Goal: Obtain resource: Download file/media

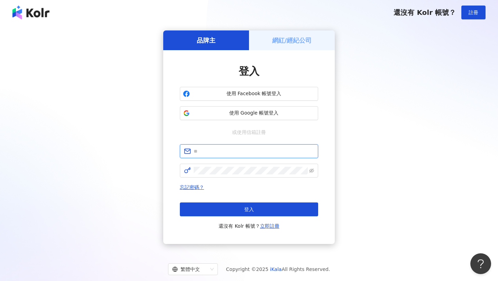
click at [261, 152] on input "text" at bounding box center [254, 151] width 120 height 8
paste input "**********"
type input "**********"
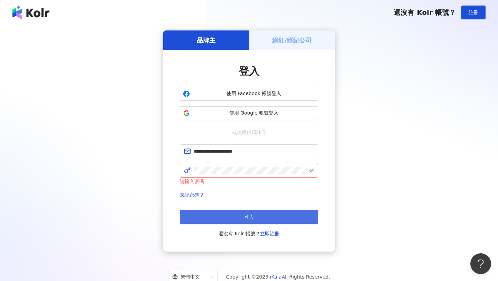
click at [235, 221] on button "登入" at bounding box center [249, 217] width 138 height 14
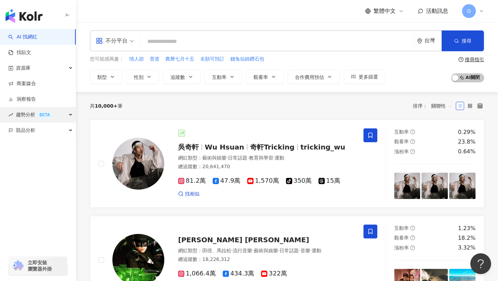
click at [25, 115] on span "趨勢分析 BETA" at bounding box center [34, 115] width 37 height 16
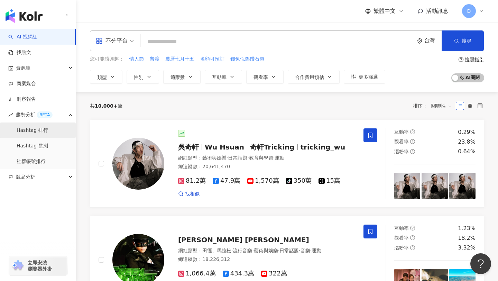
click at [30, 130] on link "Hashtag 排行" at bounding box center [32, 130] width 31 height 7
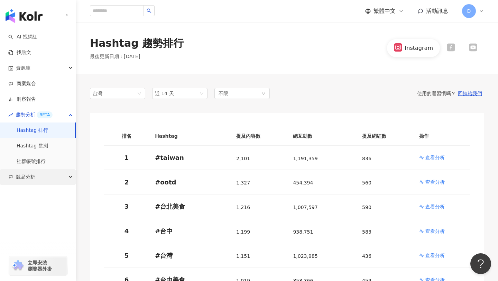
click at [34, 176] on span "競品分析" at bounding box center [25, 177] width 19 height 16
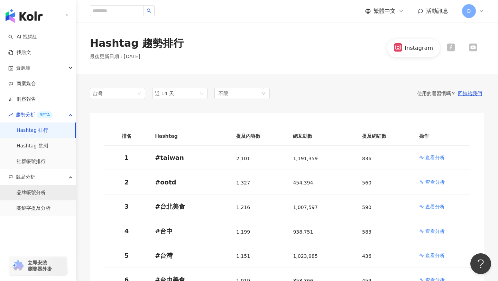
click at [37, 196] on link "品牌帳號分析" at bounding box center [31, 192] width 29 height 7
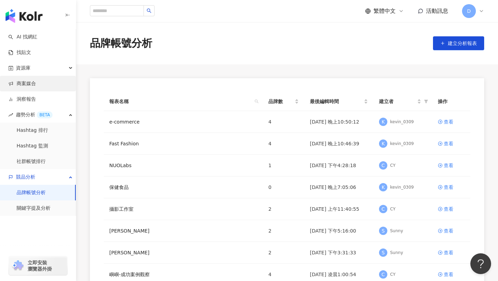
click at [33, 84] on link "商案媒合" at bounding box center [22, 83] width 28 height 7
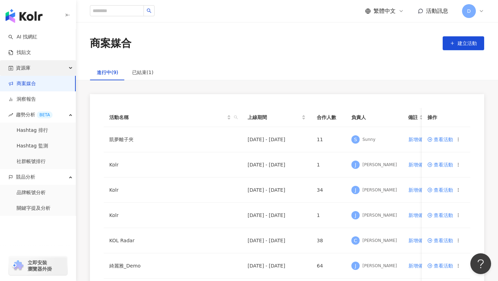
click at [33, 65] on div "資源庫" at bounding box center [38, 68] width 76 height 16
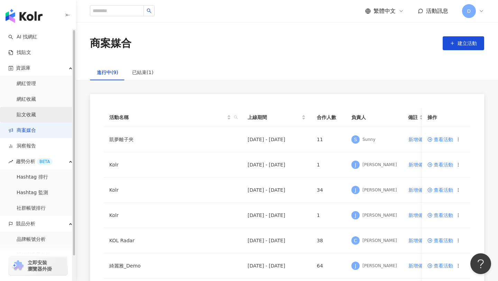
click at [31, 112] on link "貼文收藏" at bounding box center [26, 114] width 19 height 7
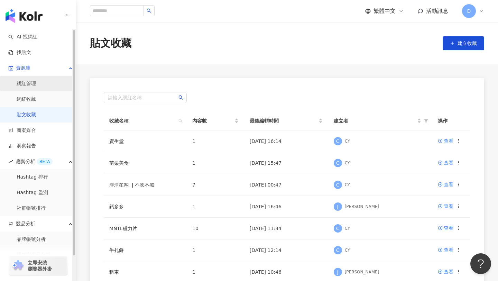
click at [31, 85] on link "網紅管理" at bounding box center [26, 83] width 19 height 7
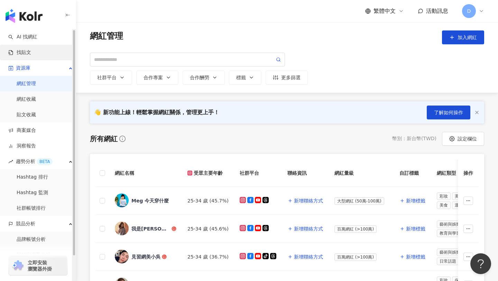
click at [31, 50] on link "找貼文" at bounding box center [19, 52] width 23 height 7
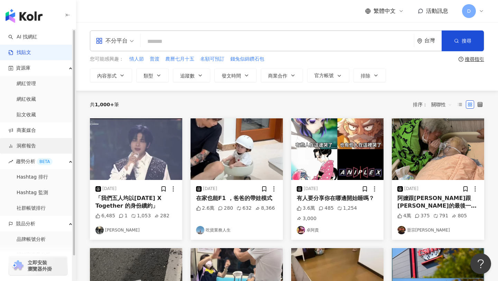
click at [35, 144] on link "洞察報告" at bounding box center [22, 146] width 28 height 7
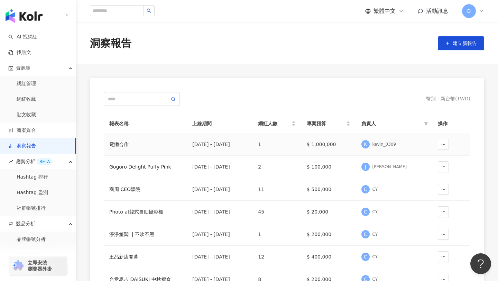
click at [143, 147] on div "電獺合作" at bounding box center [145, 145] width 72 height 8
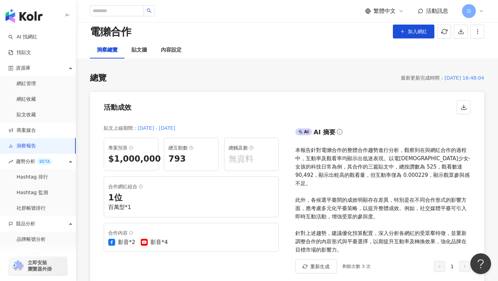
scroll to position [15, 0]
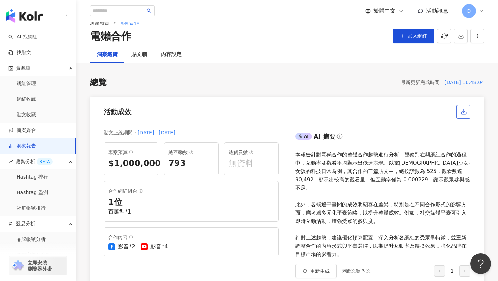
click at [467, 111] on icon "button" at bounding box center [464, 112] width 6 height 6
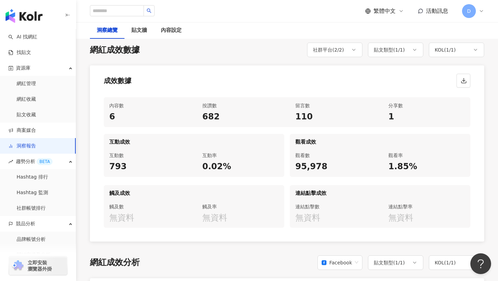
scroll to position [330, 0]
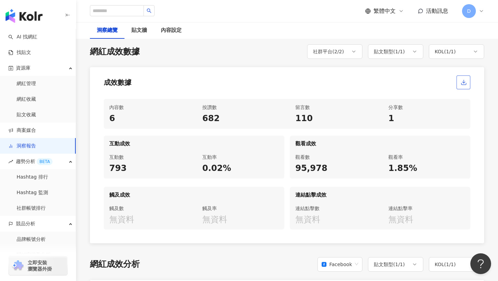
click at [467, 79] on icon "button" at bounding box center [464, 82] width 6 height 6
click at [477, 55] on div "網紅成效數據 社群平台 ( 2 / 2 ) 貼文類型 ( 1 / 1 ) KOL ( 1 / 1 ) 成效數據 內容數 6 按讚數 682 留言數 110 分…" at bounding box center [287, 143] width 395 height 199
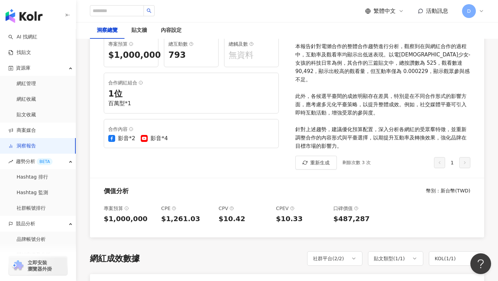
scroll to position [0, 0]
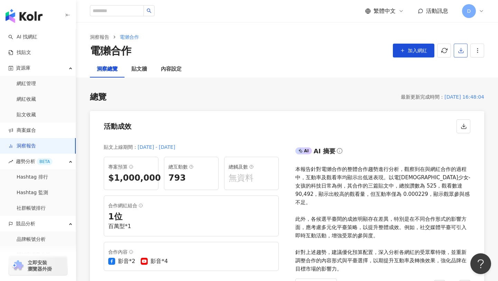
click at [462, 49] on icon "button" at bounding box center [461, 50] width 6 height 6
click at [464, 67] on span "匯出 PPT" at bounding box center [472, 67] width 24 height 8
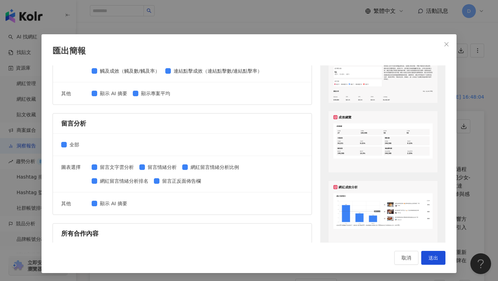
scroll to position [187, 0]
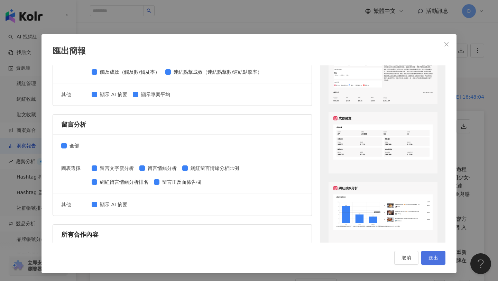
click at [433, 257] on span "送出" at bounding box center [434, 258] width 10 height 6
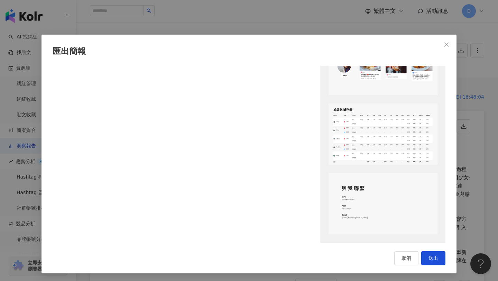
scroll to position [0, 0]
click at [445, 44] on icon "close" at bounding box center [447, 45] width 6 height 6
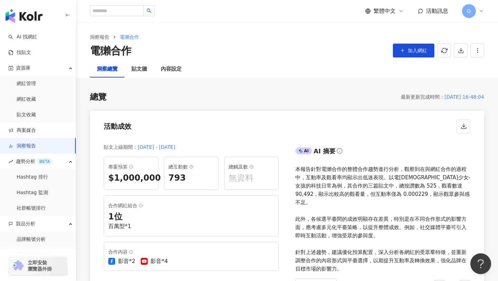
scroll to position [0, 0]
click at [480, 51] on icon "button" at bounding box center [478, 50] width 6 height 6
click at [435, 65] on div "洞察總覽 貼文牆 內容設定" at bounding box center [287, 69] width 422 height 17
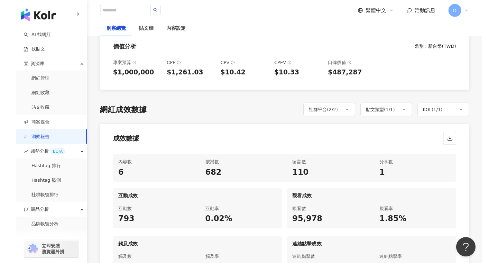
scroll to position [276, 0]
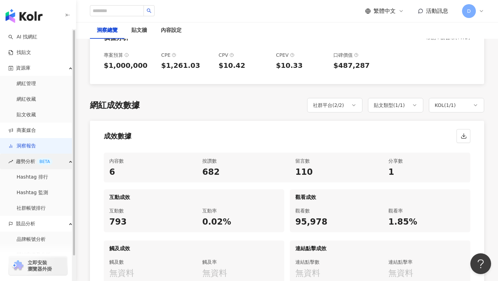
click at [29, 163] on span "趨勢分析 BETA" at bounding box center [34, 162] width 37 height 16
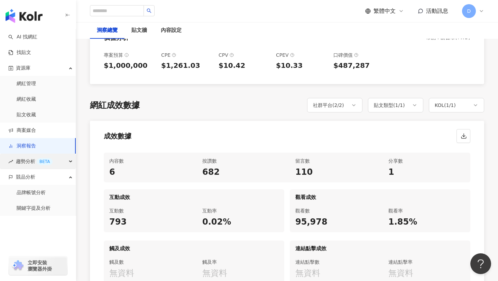
click at [29, 163] on span "趨勢分析 BETA" at bounding box center [34, 162] width 37 height 16
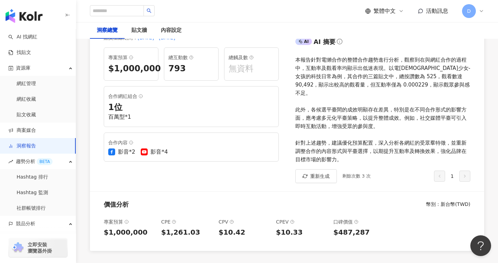
scroll to position [0, 0]
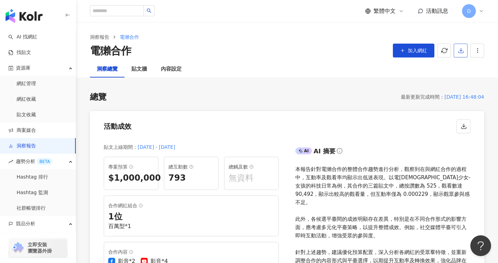
click at [461, 52] on icon "button" at bounding box center [461, 50] width 6 height 6
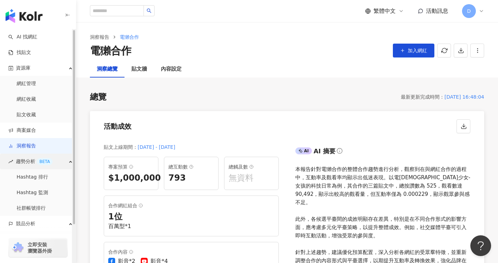
click at [23, 165] on span "趨勢分析 BETA" at bounding box center [34, 162] width 37 height 16
click at [57, 163] on div "趨勢分析 BETA" at bounding box center [38, 162] width 76 height 16
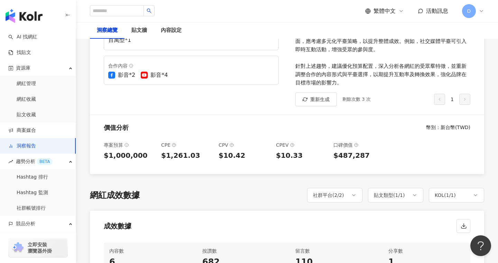
scroll to position [181, 0]
